Goal: Information Seeking & Learning: Check status

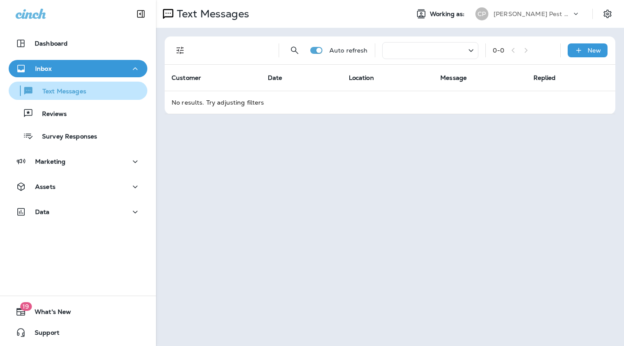
click at [72, 90] on p "Text Messages" at bounding box center [60, 92] width 52 height 8
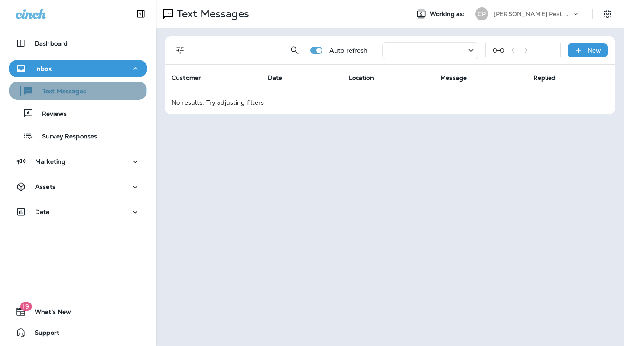
click at [39, 93] on p "Text Messages" at bounding box center [60, 92] width 52 height 8
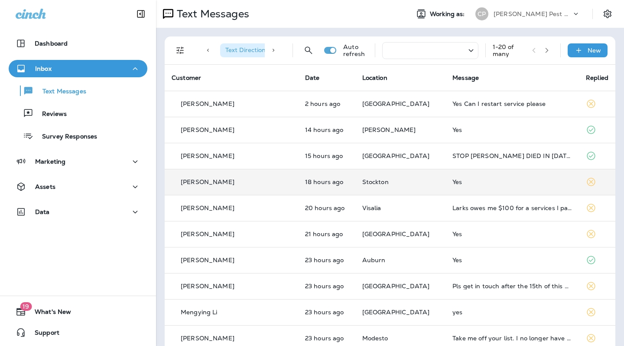
click at [464, 183] on div "Yes" at bounding box center [513, 181] width 120 height 7
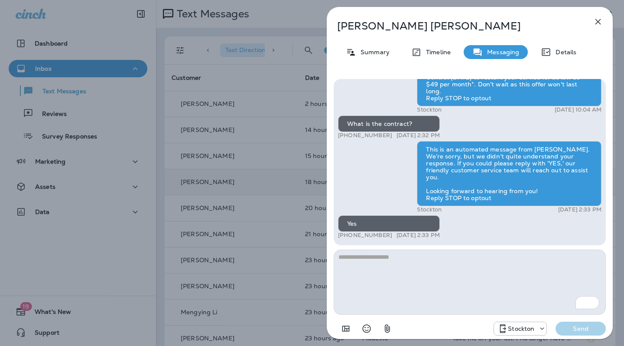
click at [599, 22] on icon "button" at bounding box center [599, 22] width 6 height 6
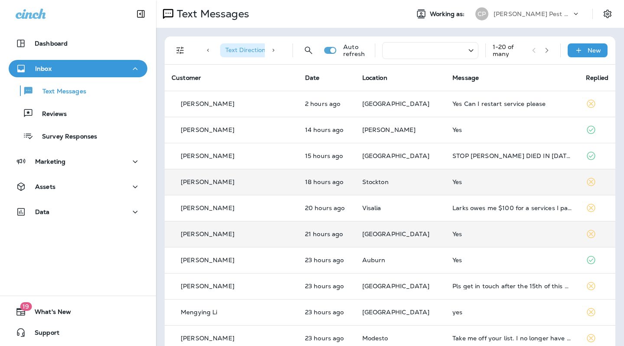
click at [492, 229] on td "Yes" at bounding box center [513, 234] width 134 height 26
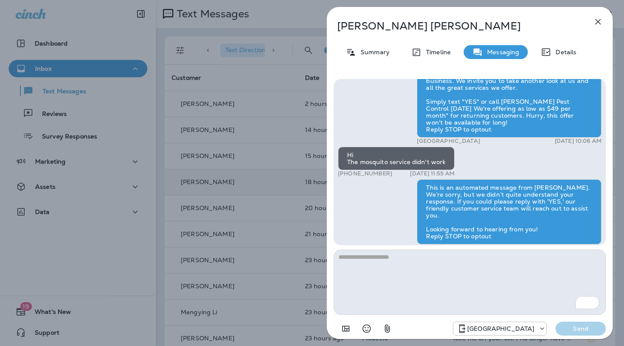
scroll to position [-77, 0]
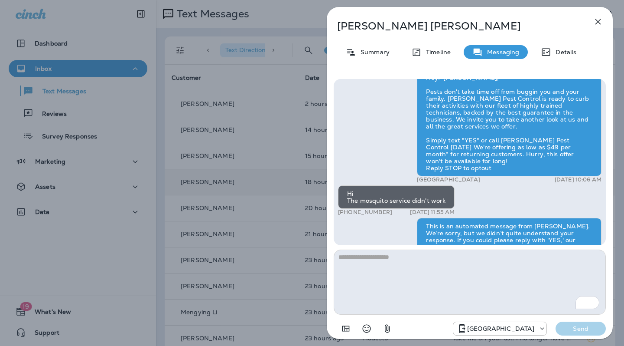
drag, startPoint x: 599, startPoint y: 21, endPoint x: 618, endPoint y: 36, distance: 24.1
click at [599, 21] on icon "button" at bounding box center [599, 22] width 6 height 6
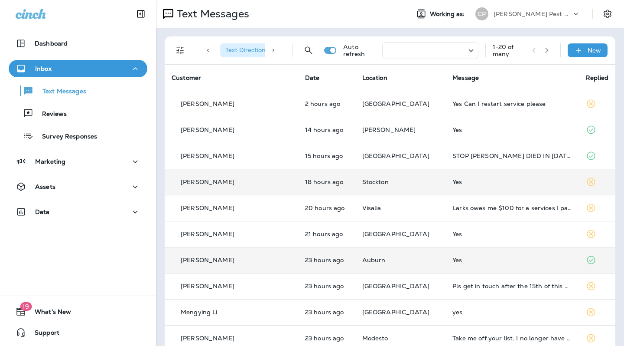
scroll to position [43, 0]
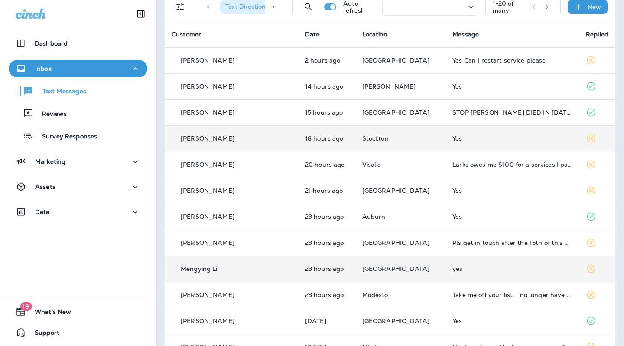
click at [446, 274] on td "yes" at bounding box center [513, 268] width 134 height 26
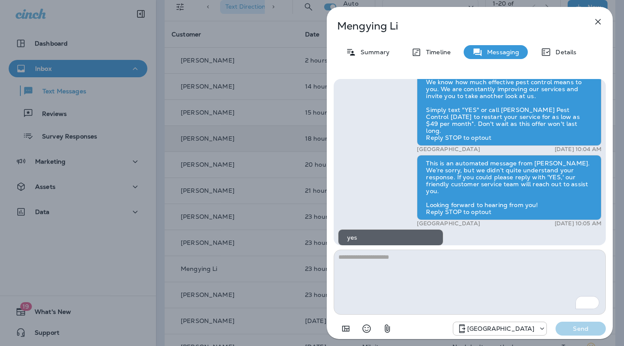
scroll to position [-6, 0]
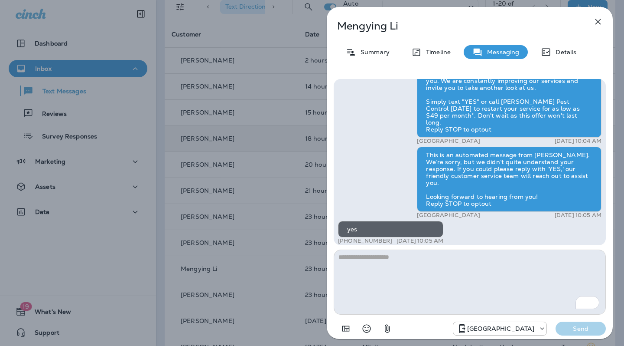
click at [602, 21] on icon "button" at bounding box center [598, 21] width 10 height 10
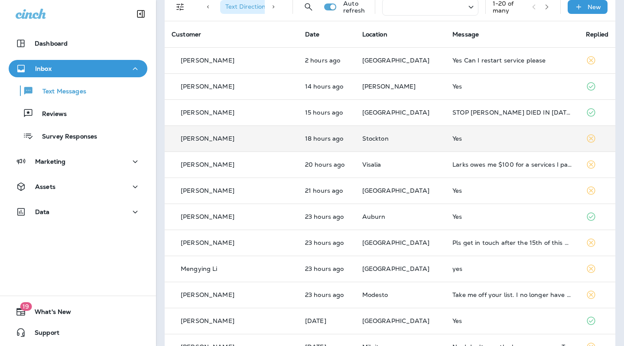
click at [330, 144] on td "18 hours ago" at bounding box center [326, 138] width 57 height 26
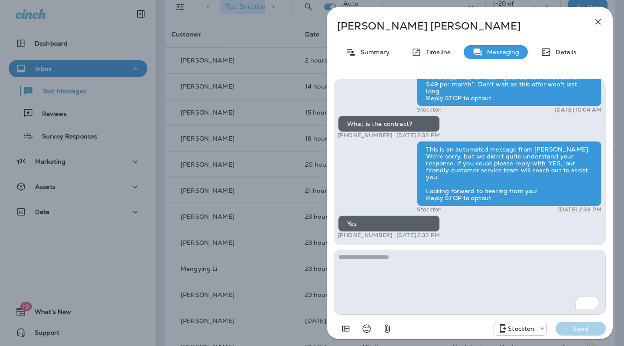
click at [597, 20] on icon "button" at bounding box center [598, 21] width 10 height 10
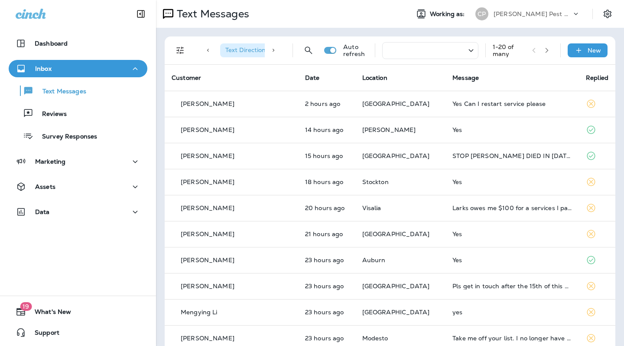
click at [526, 49] on div "1 - 20 of many" at bounding box center [523, 50] width 61 height 14
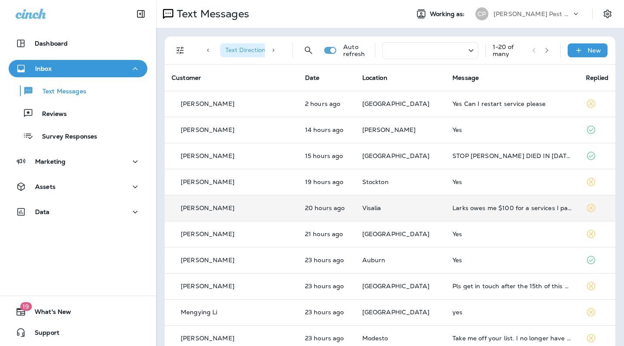
click at [371, 202] on td "Visalia" at bounding box center [401, 208] width 91 height 26
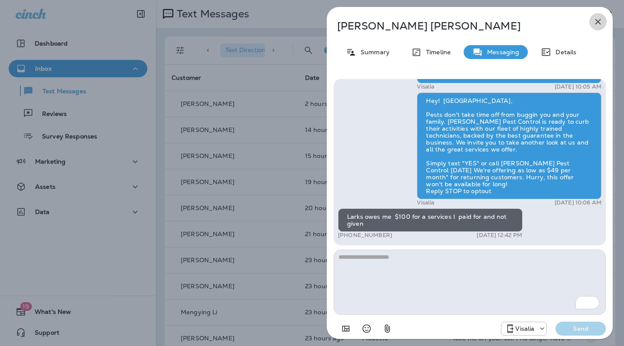
click at [601, 24] on icon "button" at bounding box center [598, 21] width 10 height 10
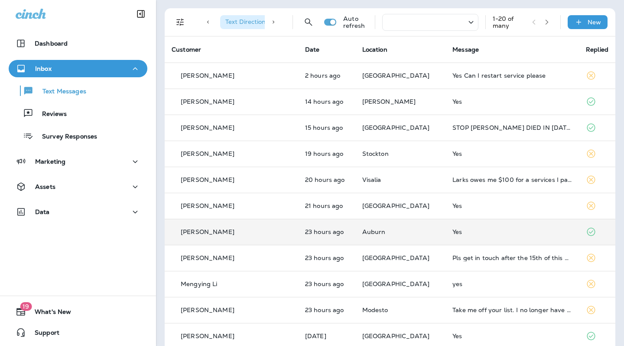
scroll to position [43, 0]
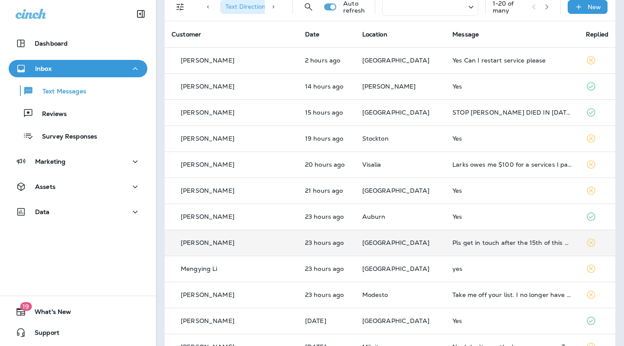
click at [379, 253] on td "[GEOGRAPHIC_DATA]" at bounding box center [401, 242] width 91 height 26
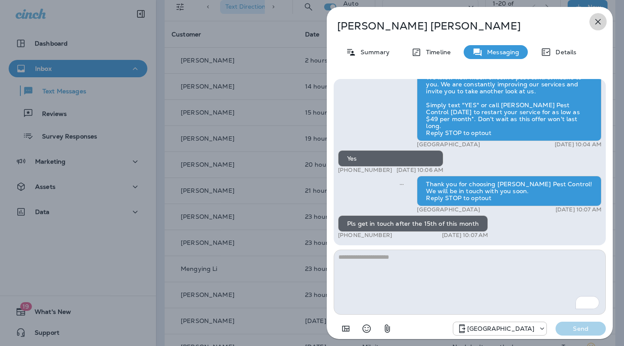
click at [597, 25] on icon "button" at bounding box center [598, 21] width 10 height 10
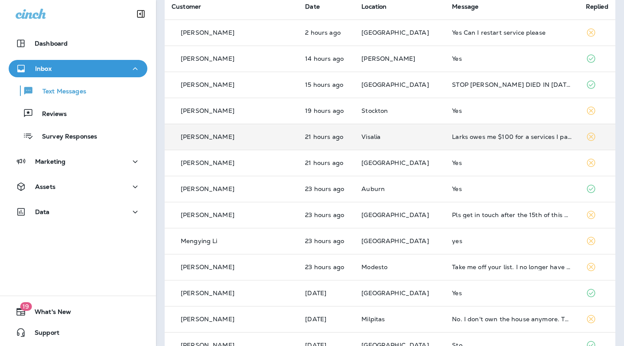
scroll to position [87, 0]
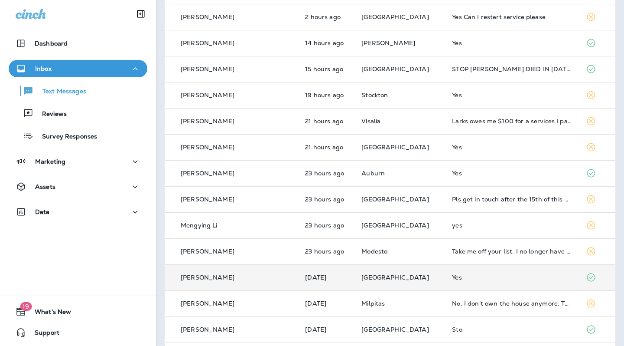
click at [452, 276] on div "Yes" at bounding box center [512, 277] width 120 height 7
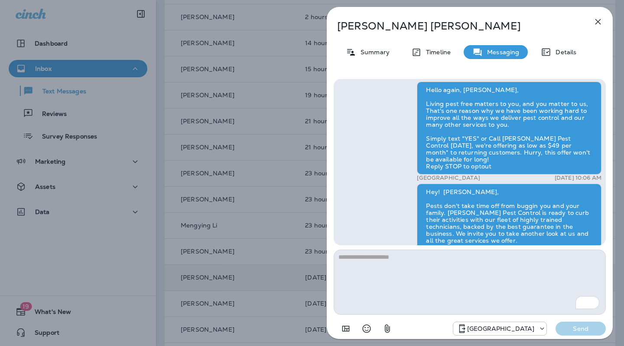
scroll to position [-173, 0]
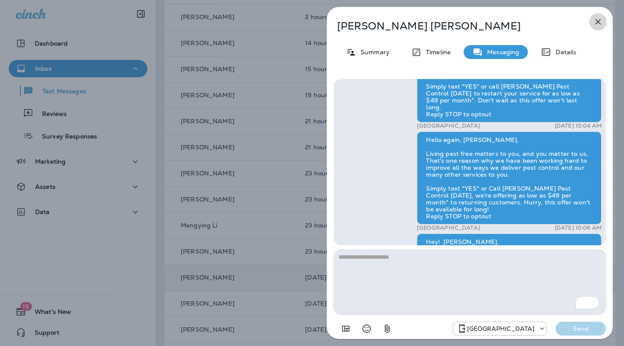
click at [597, 26] on icon "button" at bounding box center [598, 21] width 10 height 10
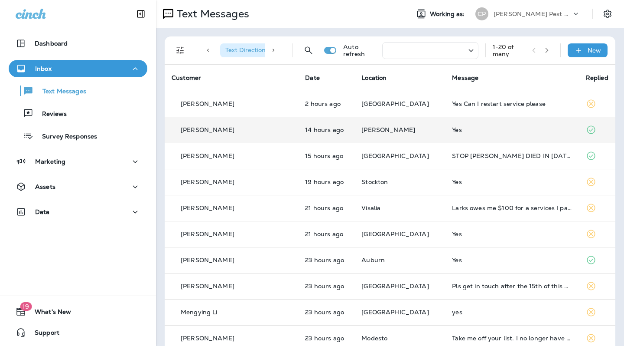
click at [479, 133] on div "Yes" at bounding box center [512, 129] width 120 height 7
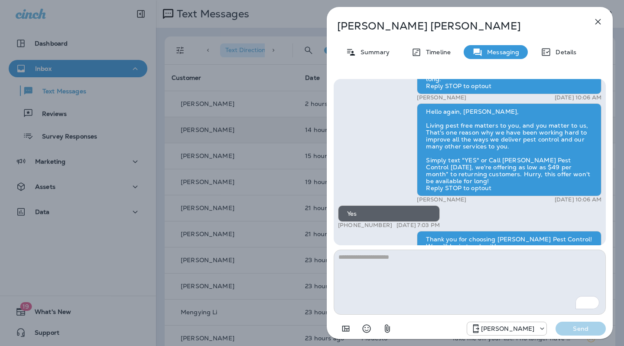
scroll to position [-43, 0]
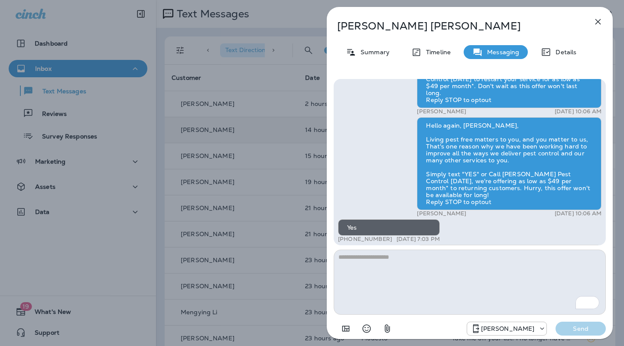
click at [596, 20] on icon "button" at bounding box center [599, 22] width 6 height 6
